Goal: Information Seeking & Learning: Learn about a topic

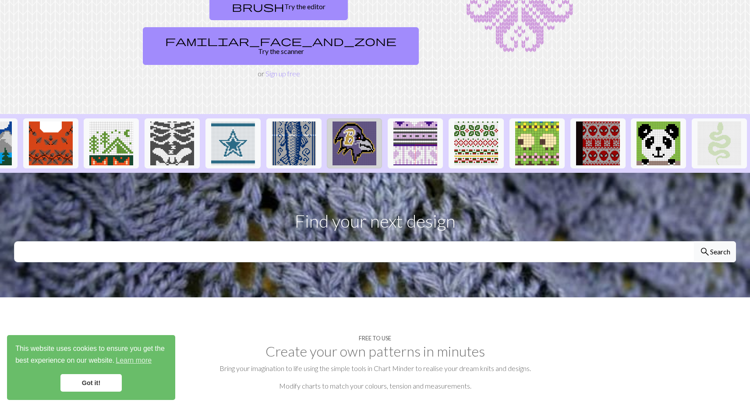
scroll to position [0, 770]
click at [303, 241] on input "text" at bounding box center [354, 251] width 681 height 21
type input "dog"
click at [718, 241] on button "search Search" at bounding box center [715, 251] width 42 height 21
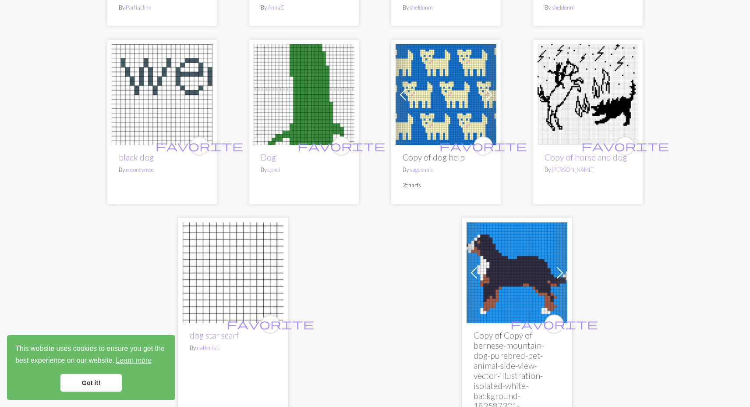
scroll to position [2318, 0]
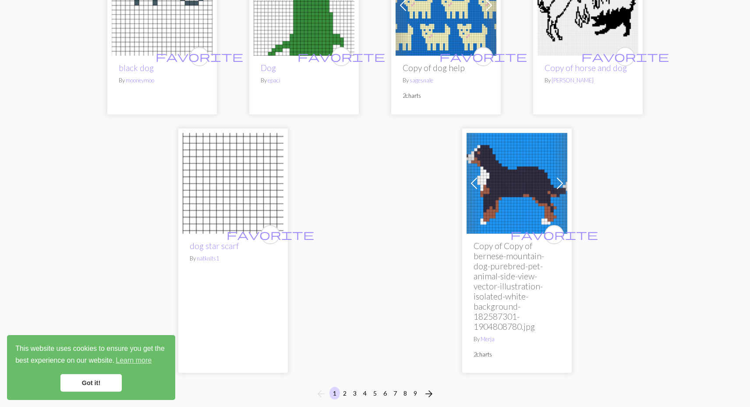
click at [343, 387] on button "2" at bounding box center [345, 393] width 11 height 13
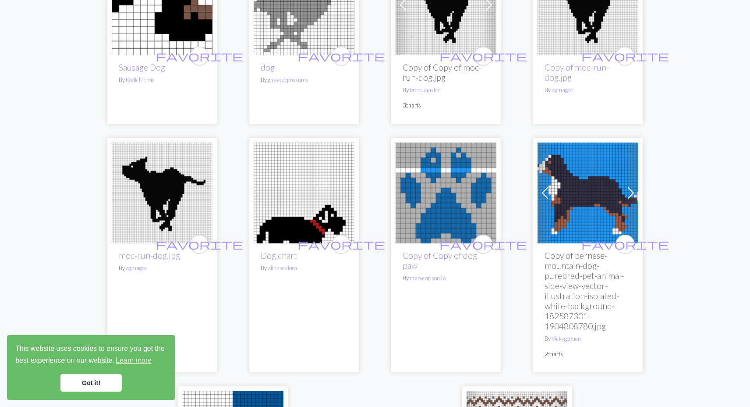
scroll to position [2090, 0]
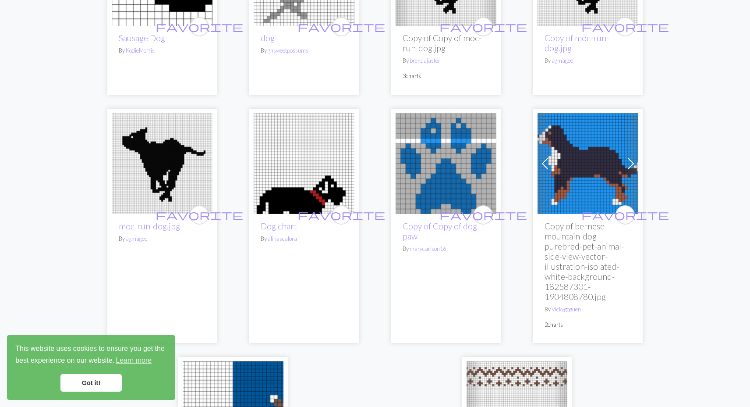
click at [635, 156] on span at bounding box center [631, 163] width 14 height 14
click at [543, 156] on span at bounding box center [545, 163] width 14 height 14
click at [633, 156] on span at bounding box center [631, 163] width 14 height 14
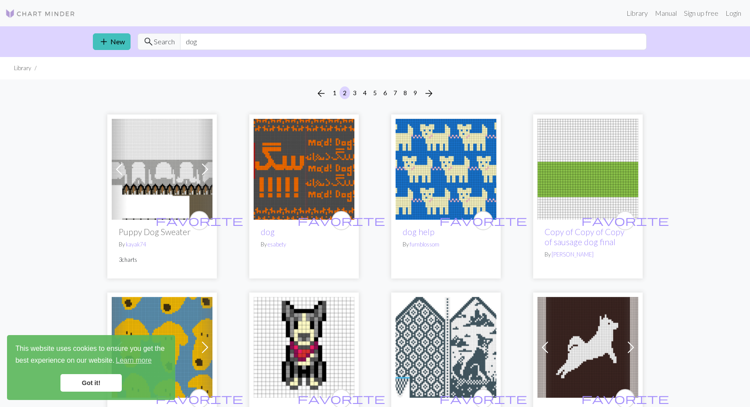
scroll to position [0, 0]
click at [203, 41] on input "dog" at bounding box center [413, 41] width 467 height 17
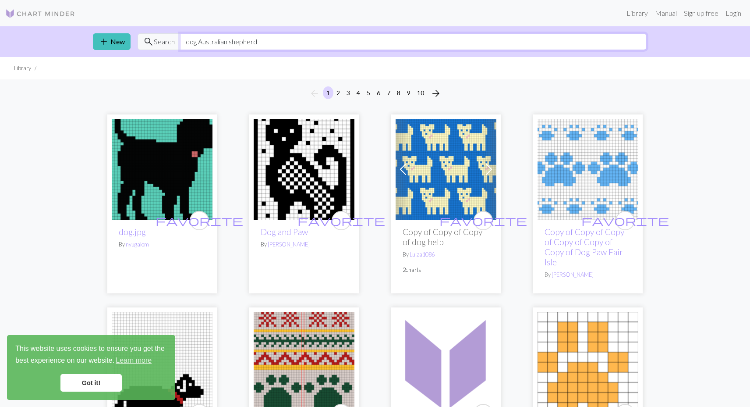
drag, startPoint x: 198, startPoint y: 43, endPoint x: 146, endPoint y: 39, distance: 51.8
click at [148, 41] on div "search Search dog Australian shepherd" at bounding box center [392, 41] width 509 height 17
type input "Australian shepherd"
click at [152, 42] on span "search" at bounding box center [148, 41] width 11 height 12
click at [258, 44] on input "Australian shepherd" at bounding box center [413, 41] width 467 height 17
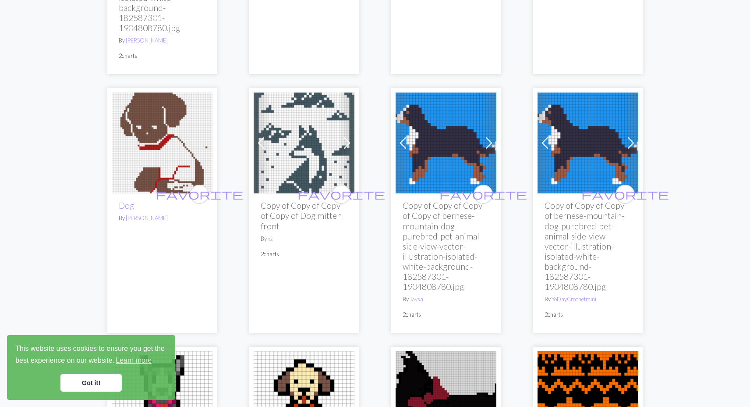
scroll to position [660, 0]
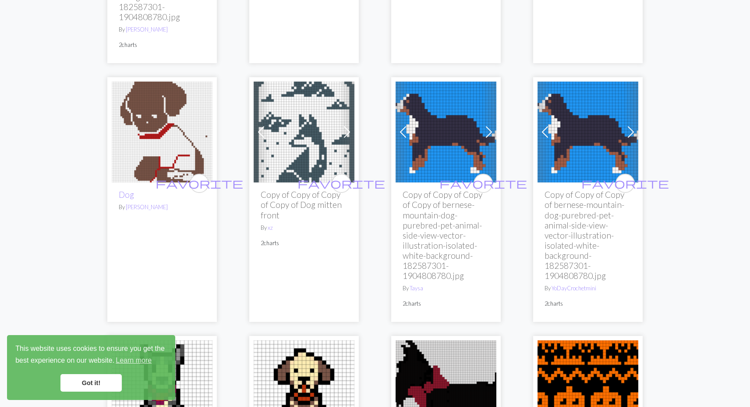
scroll to position [673, 0]
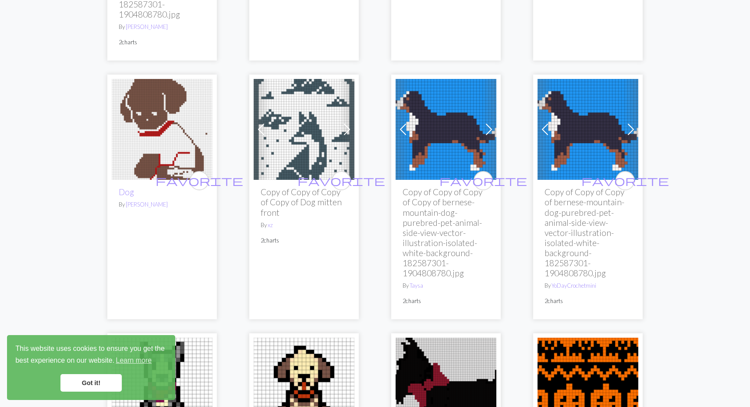
click at [487, 122] on span at bounding box center [489, 129] width 14 height 14
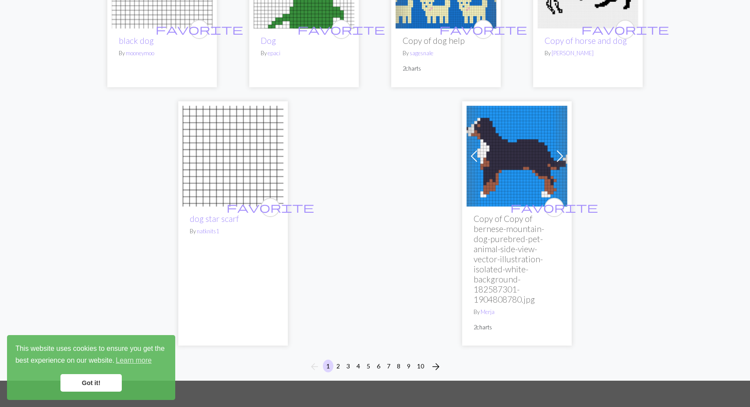
scroll to position [2360, 0]
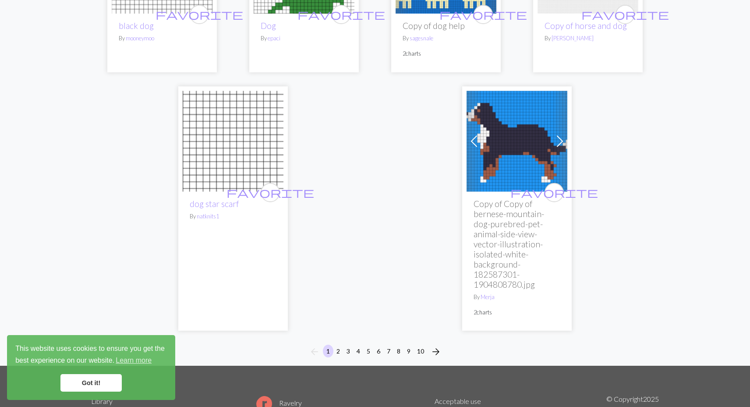
click at [436, 345] on span "arrow_forward" at bounding box center [436, 351] width 11 height 12
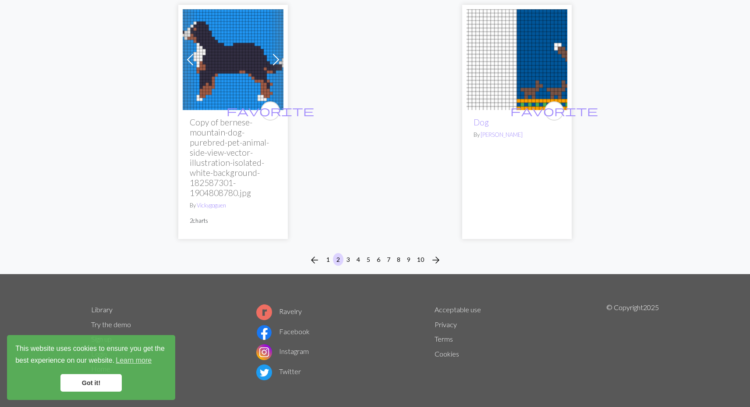
scroll to position [2366, 0]
click at [437, 254] on span "arrow_forward" at bounding box center [436, 260] width 11 height 12
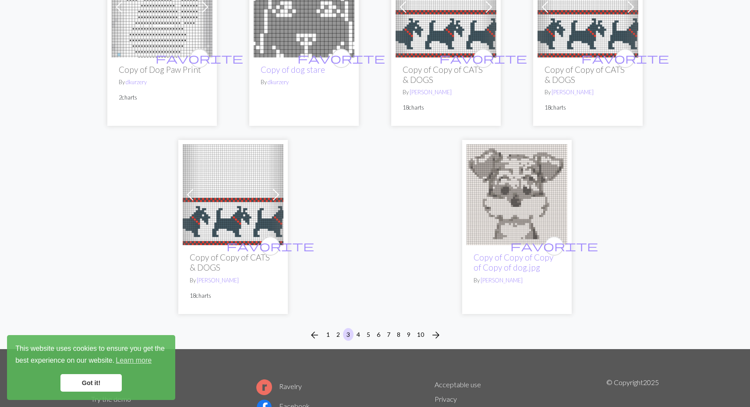
scroll to position [2277, 0]
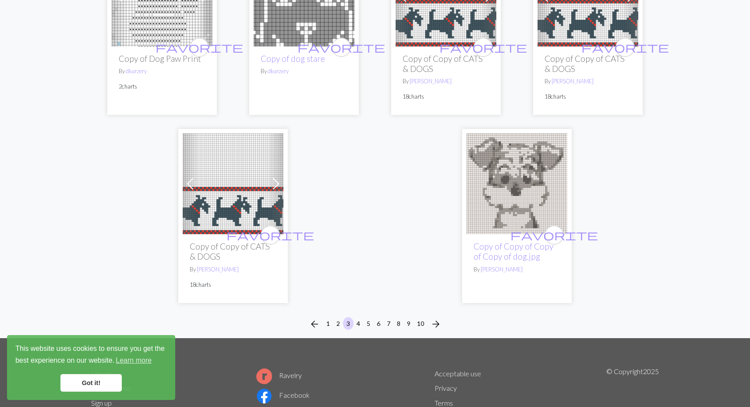
click at [358, 317] on button "4" at bounding box center [358, 323] width 11 height 13
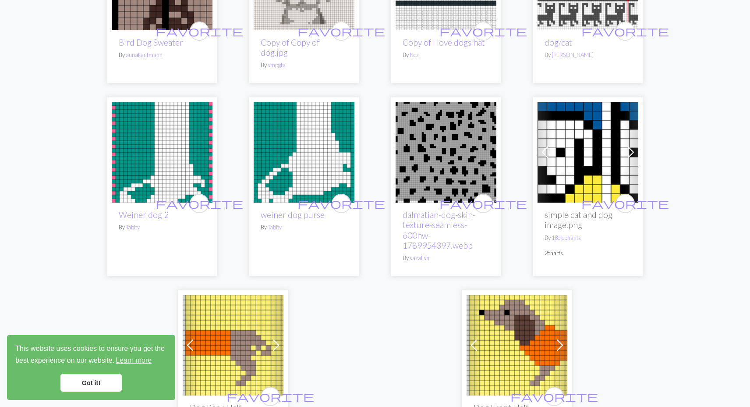
scroll to position [2051, 0]
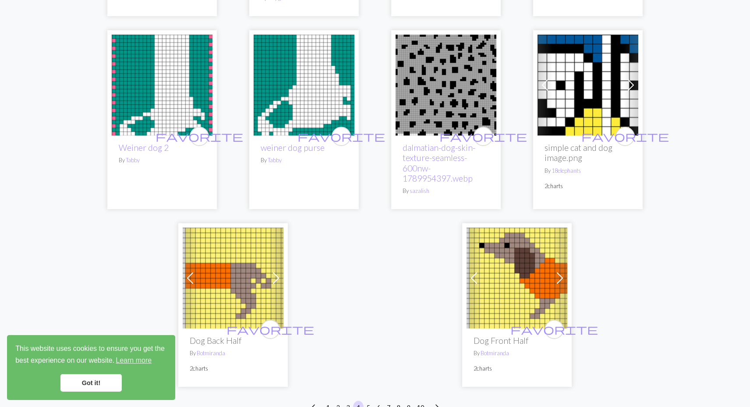
click at [369, 401] on button "5" at bounding box center [368, 407] width 11 height 13
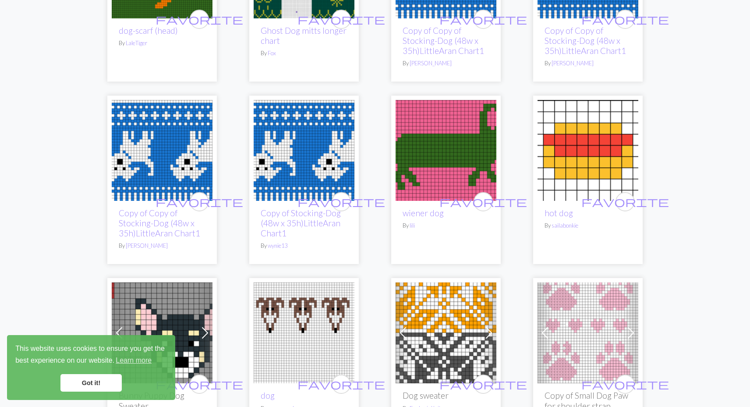
scroll to position [1946, 0]
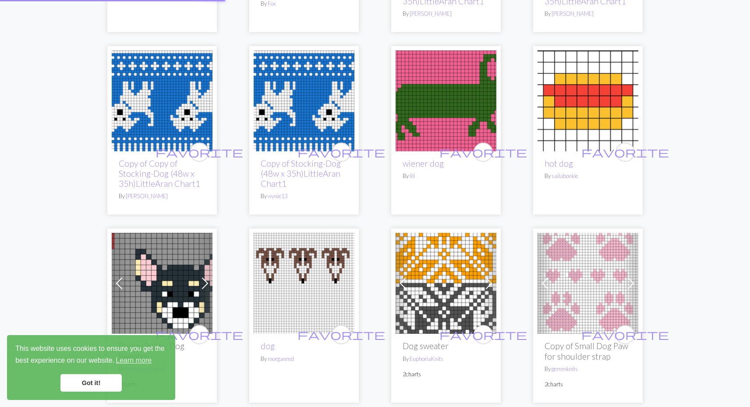
scroll to position [2051, 0]
